Goal: Find specific page/section: Find specific page/section

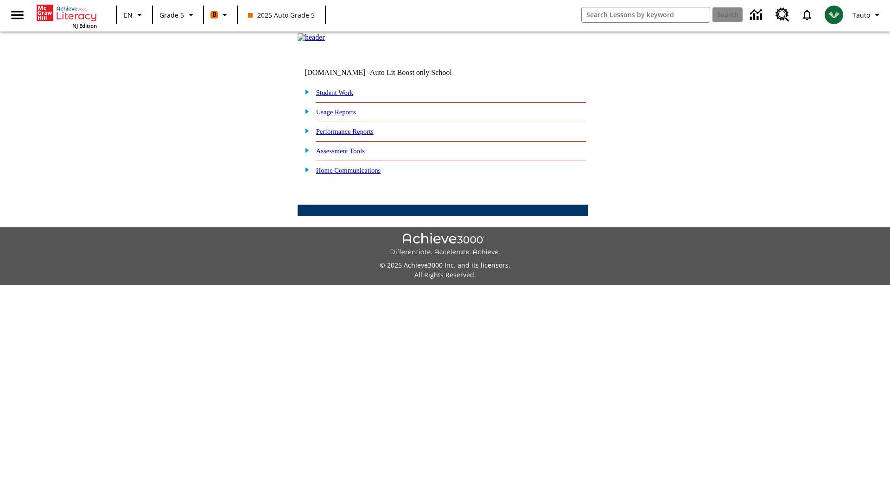
click at [341, 96] on link "Student Work" at bounding box center [334, 92] width 37 height 7
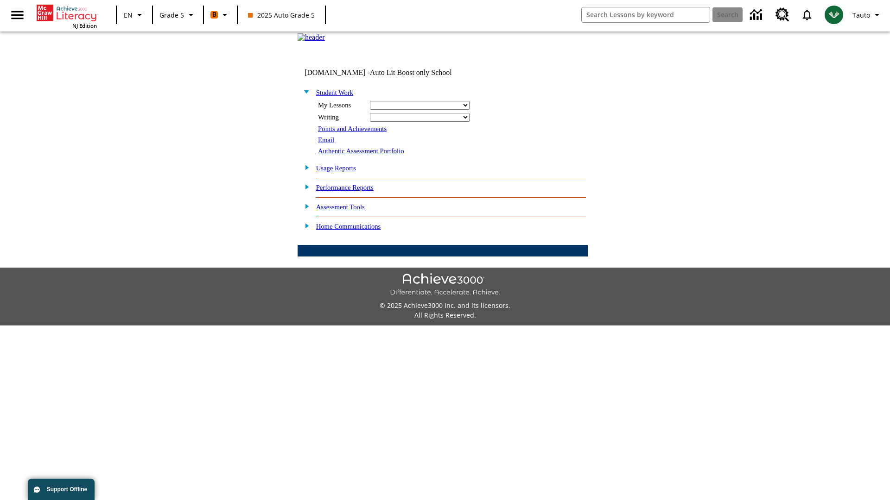
select select "/options/reports/?report_id=12&atype=22&section=2"
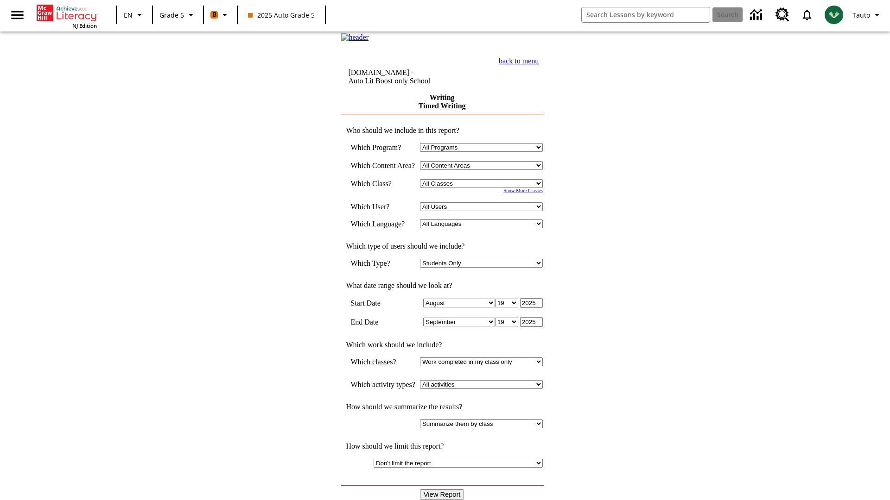
select select "11133131"
